Goal: Check status: Check status

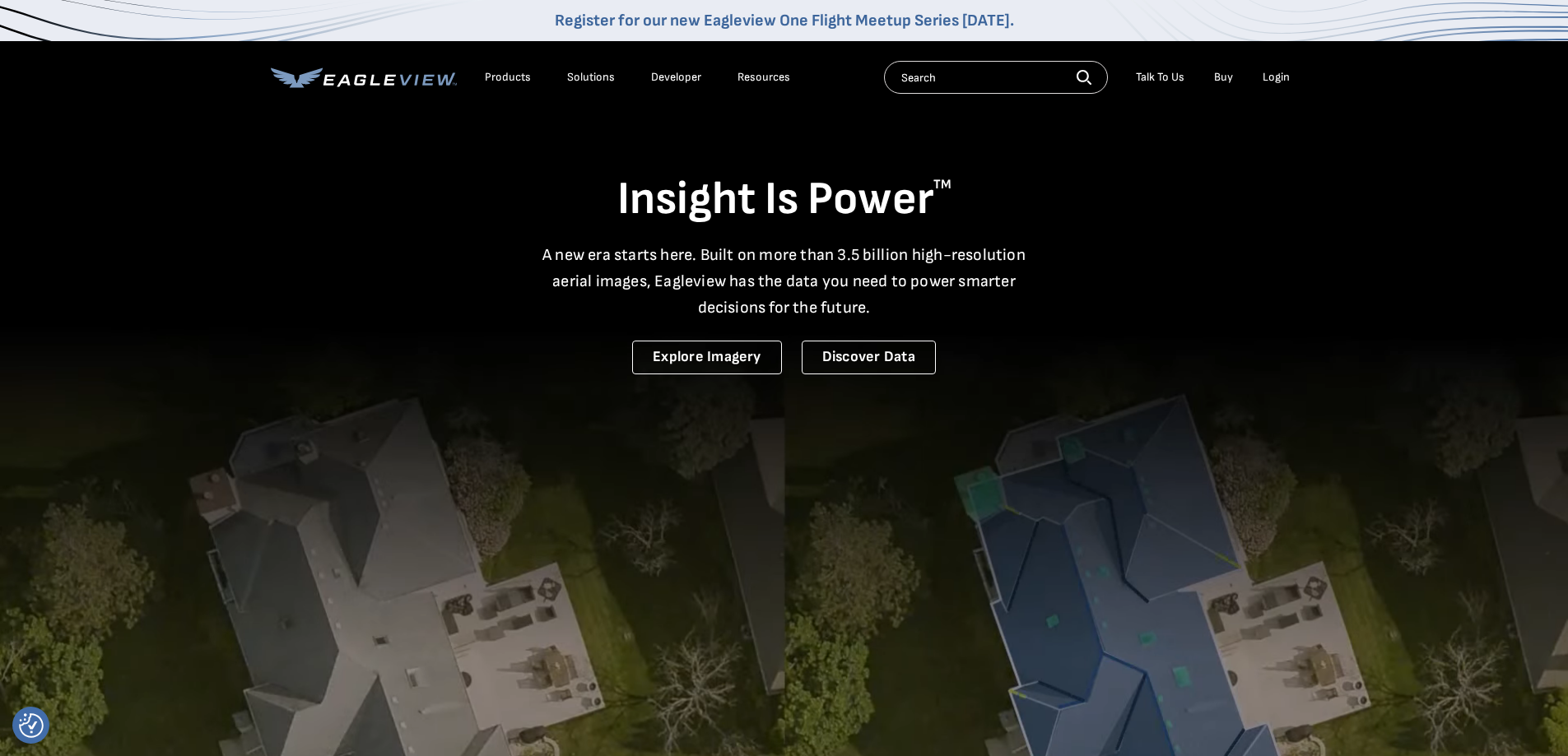
click at [1276, 72] on div "Login" at bounding box center [1276, 77] width 27 height 15
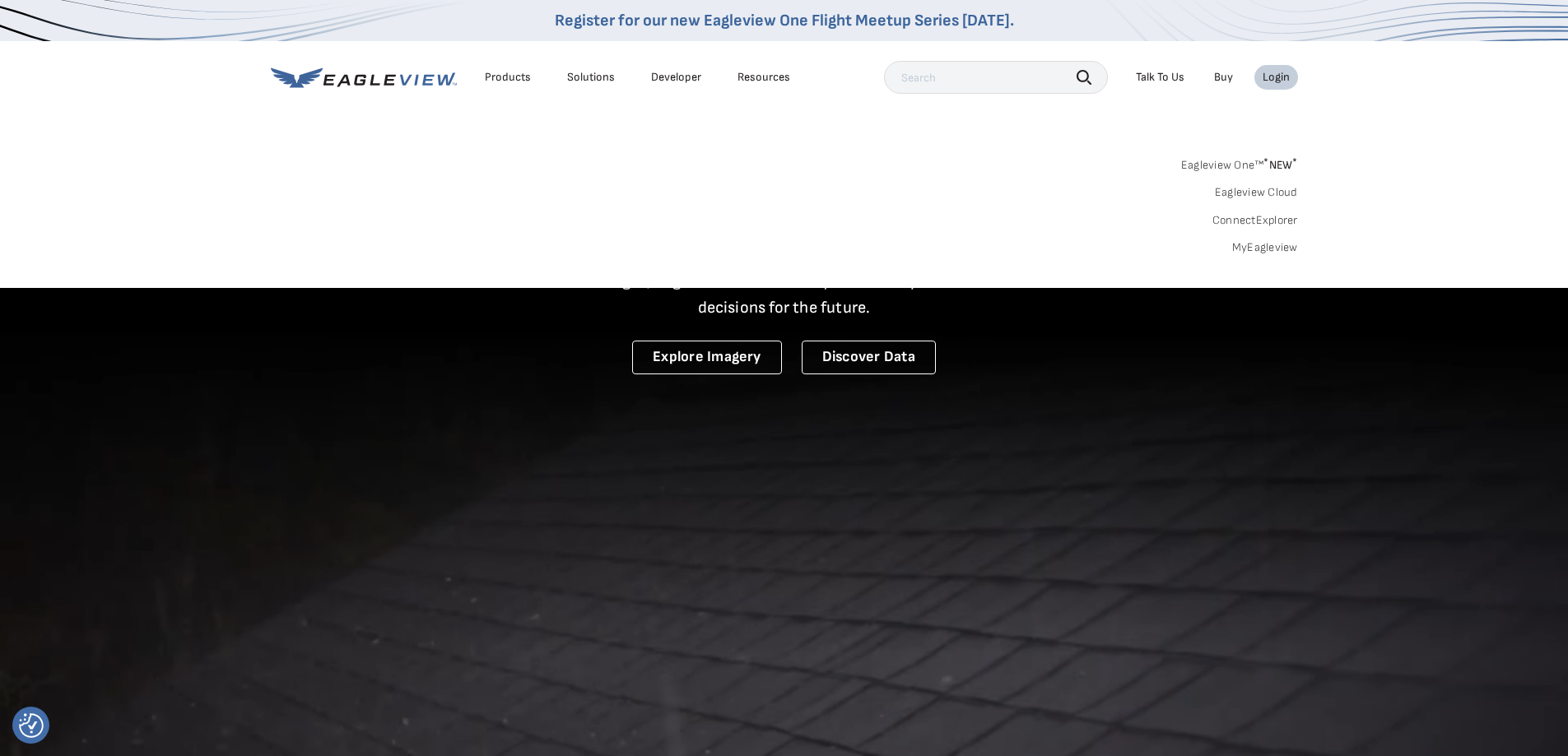
click at [1251, 246] on link "MyEagleview" at bounding box center [1265, 248] width 66 height 15
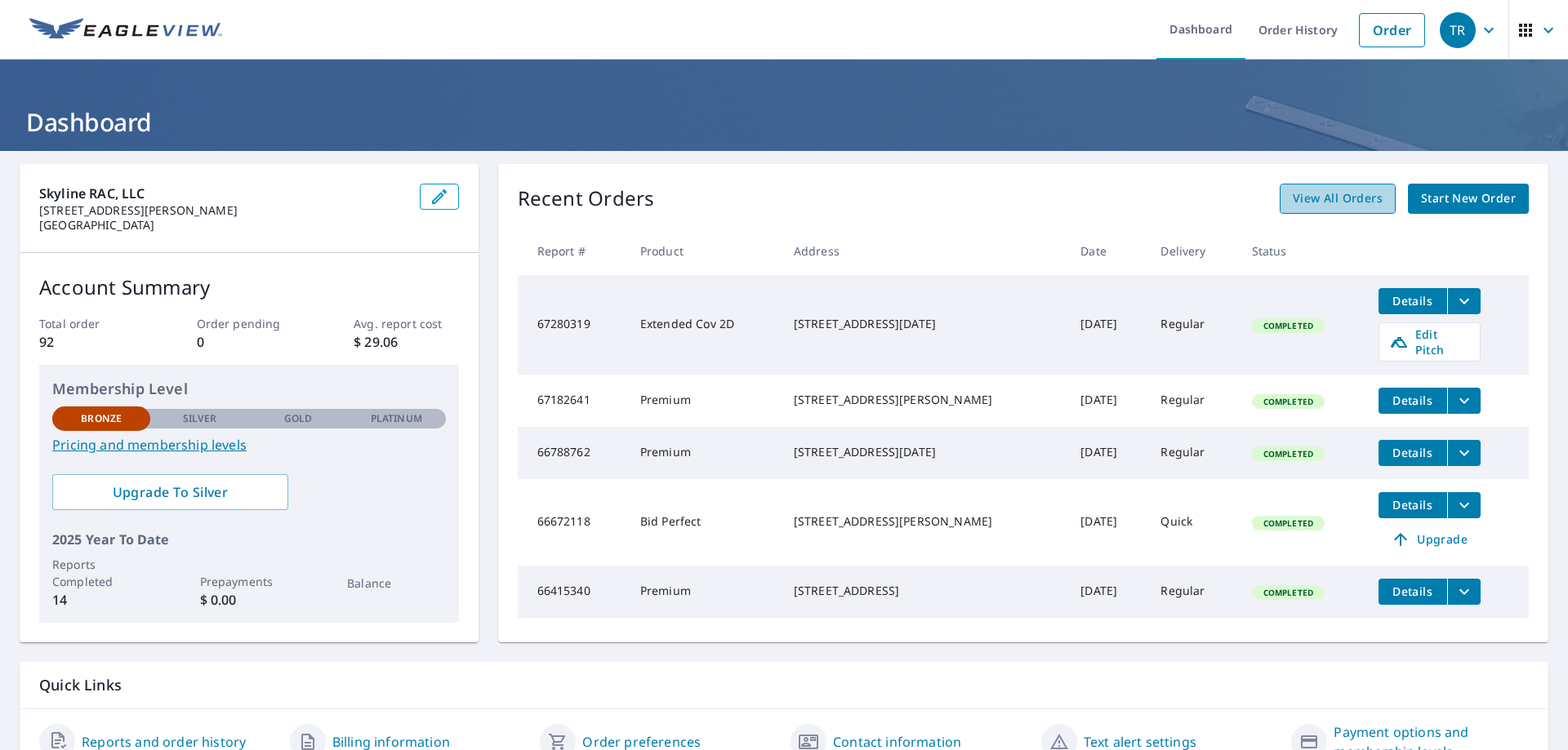
click at [1319, 200] on span "View All Orders" at bounding box center [1338, 198] width 89 height 20
